Goal: Task Accomplishment & Management: Use online tool/utility

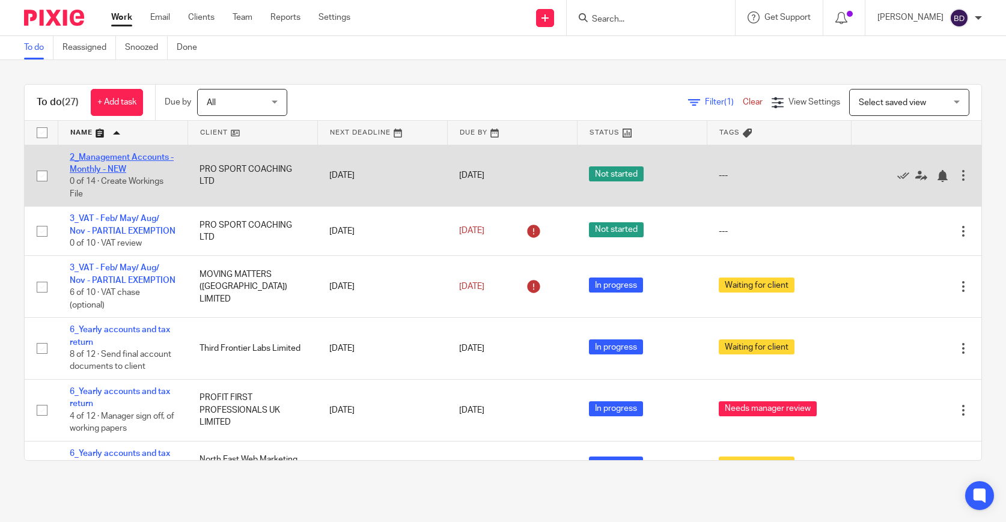
click at [106, 164] on link "2_Management Accounts - Monthly - NEW" at bounding box center [122, 163] width 104 height 20
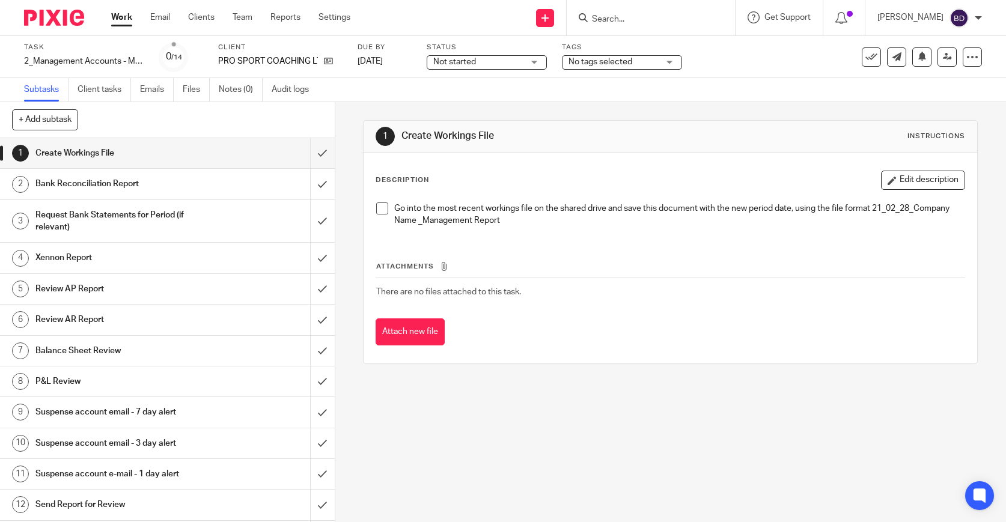
click at [383, 210] on span at bounding box center [382, 209] width 12 height 12
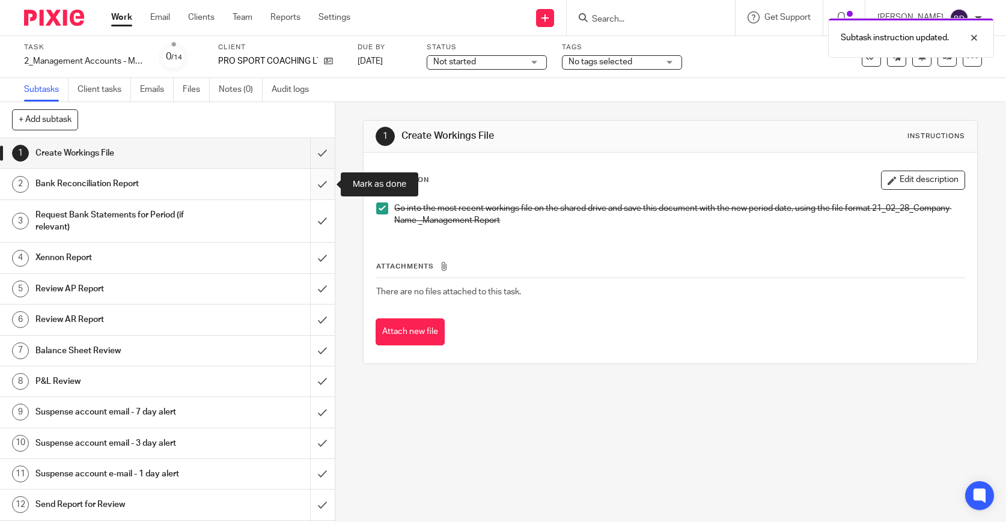
click at [324, 185] on input "submit" at bounding box center [167, 184] width 335 height 30
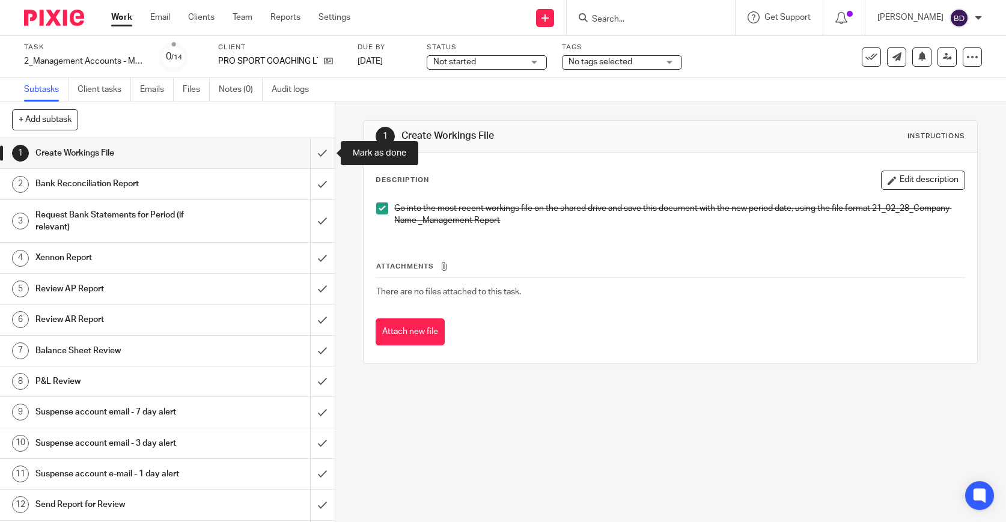
click at [321, 153] on input "submit" at bounding box center [167, 153] width 335 height 30
click at [292, 251] on div "Xennon Report" at bounding box center [166, 258] width 263 height 18
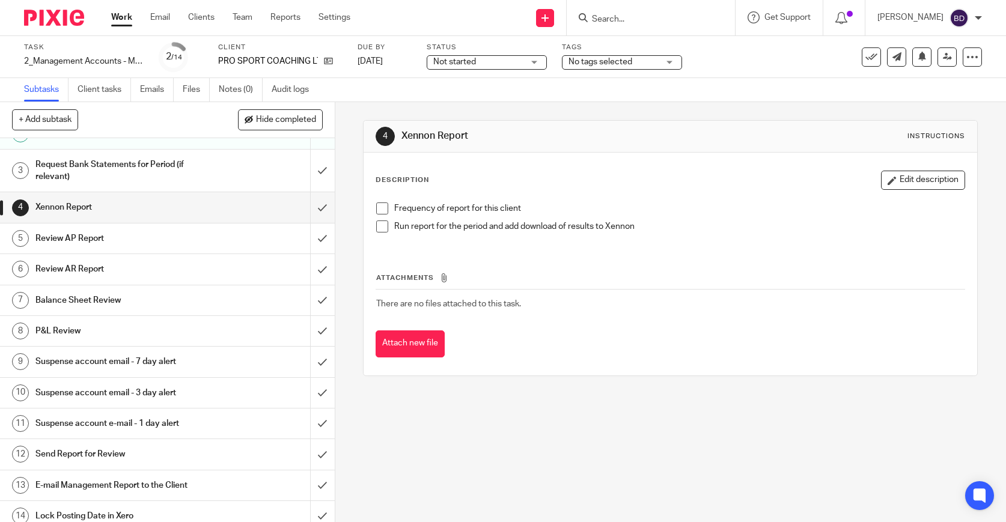
scroll to position [52, 0]
click at [213, 239] on div "Review AP Report" at bounding box center [166, 237] width 263 height 18
